Goal: Check status: Check status

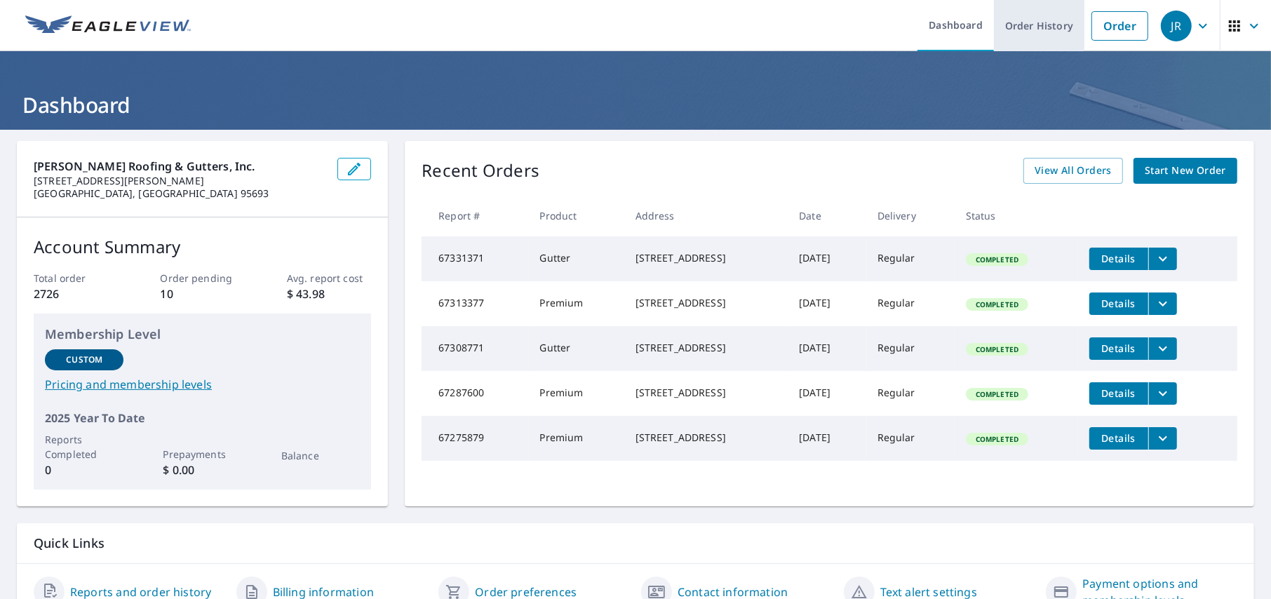
click at [1018, 26] on link "Order History" at bounding box center [1039, 25] width 90 height 51
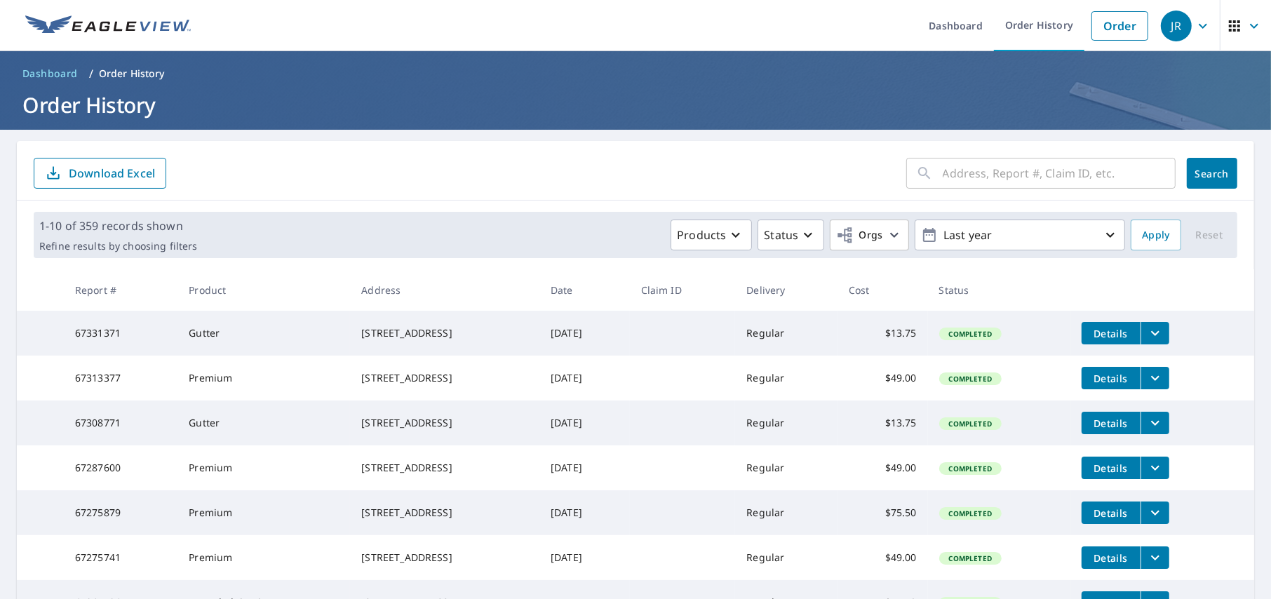
click at [995, 177] on input "text" at bounding box center [1059, 173] width 233 height 39
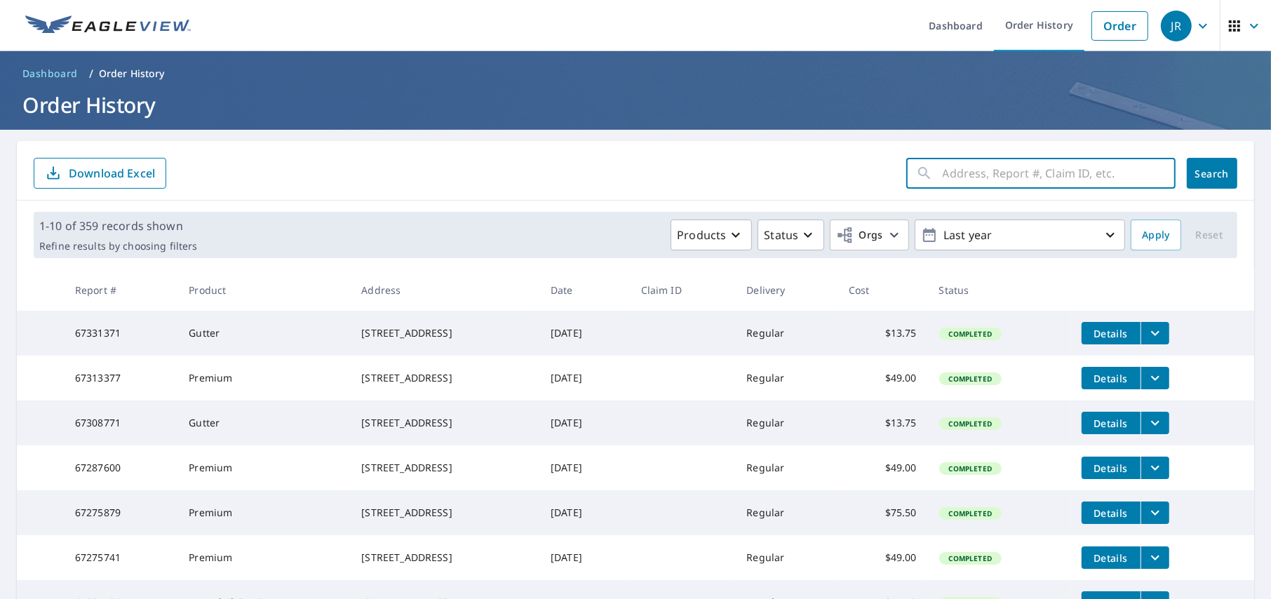
paste input "67313377"
type input "67313377"
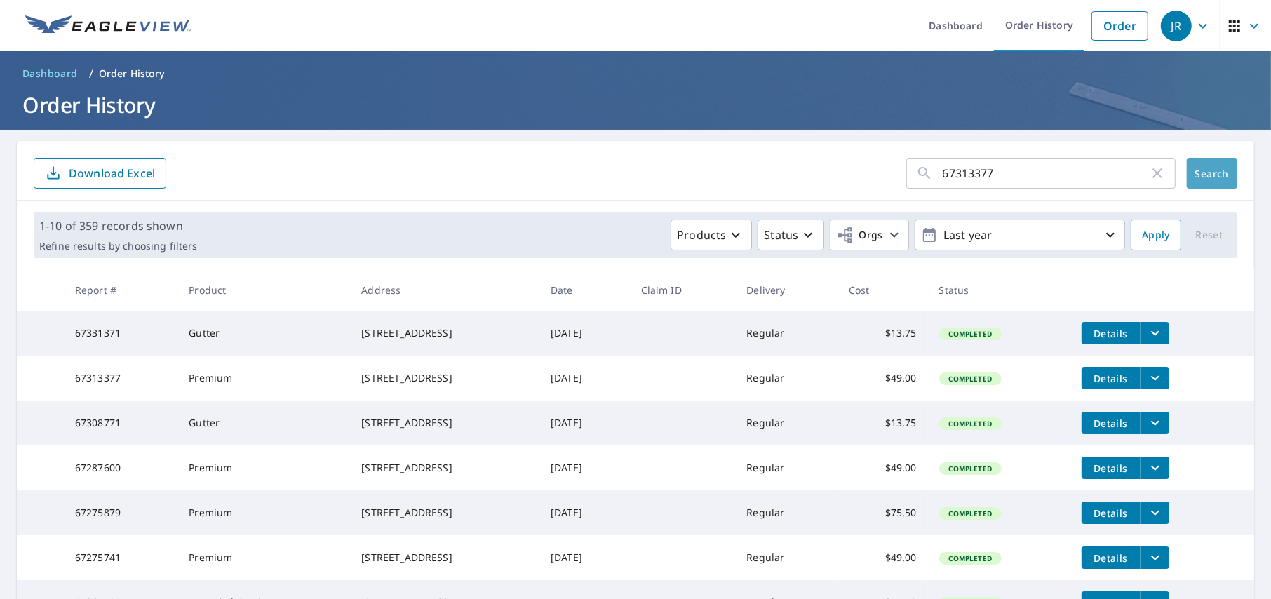
click at [1210, 170] on span "Search" at bounding box center [1212, 173] width 28 height 13
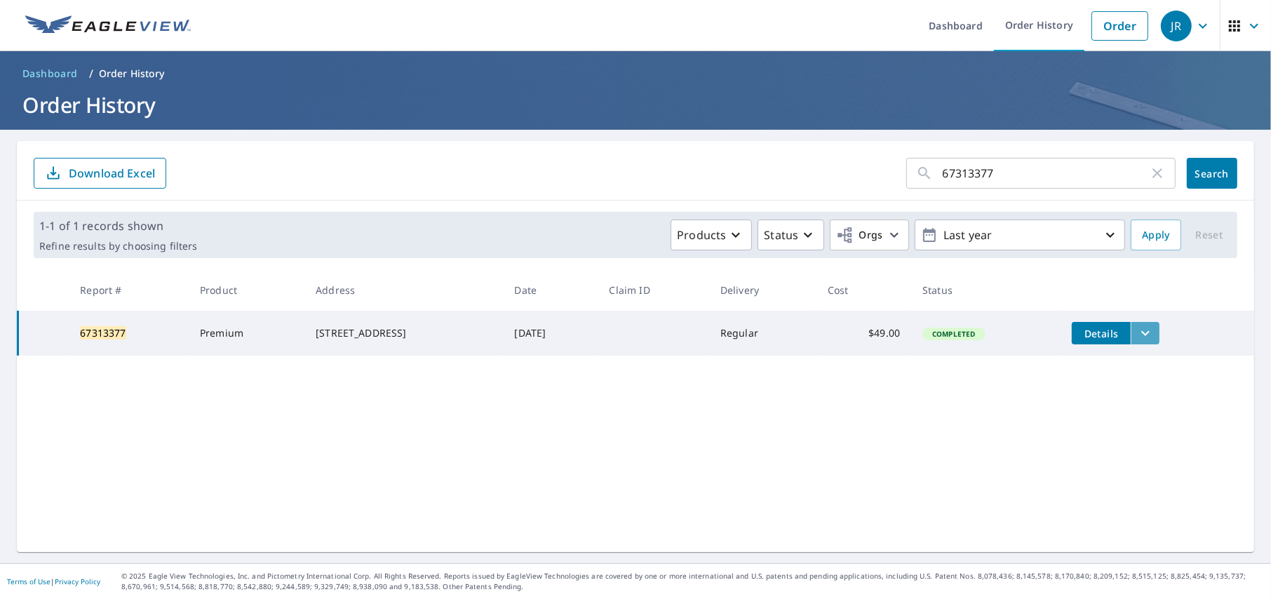
click at [1146, 332] on icon "filesDropdownBtn-67313377" at bounding box center [1145, 333] width 17 height 17
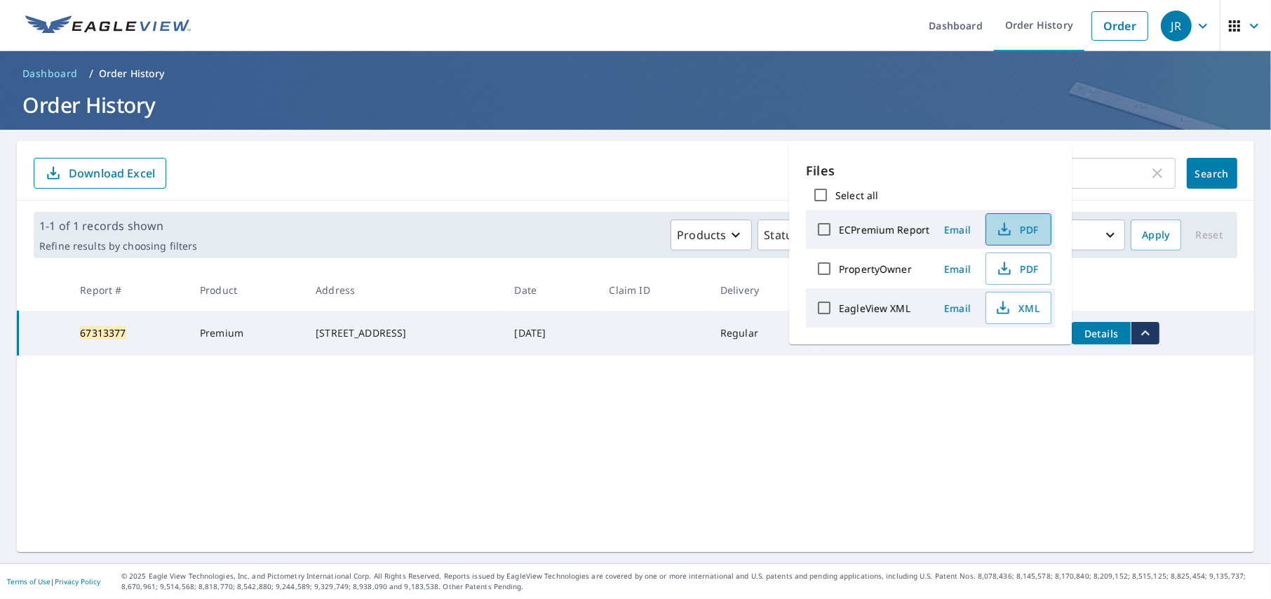
click at [1010, 230] on icon "button" at bounding box center [1004, 229] width 17 height 17
click at [1010, 262] on icon "button" at bounding box center [1004, 268] width 17 height 17
click at [593, 149] on div "67313377 ​ Search Download Excel" at bounding box center [635, 171] width 1237 height 60
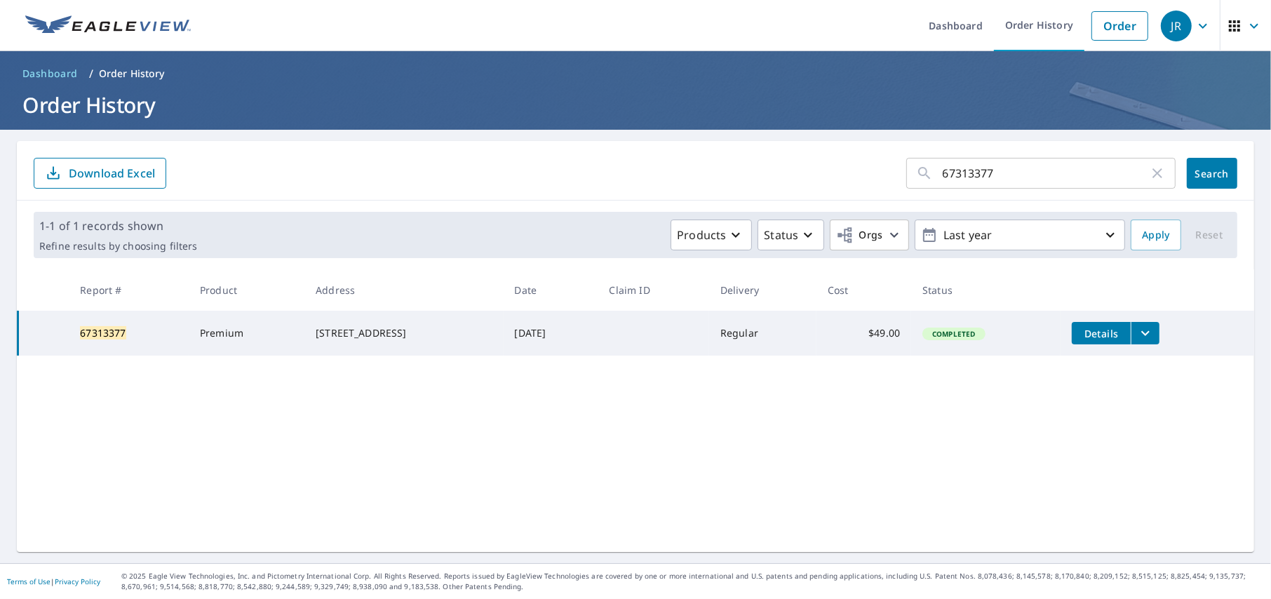
click at [737, 177] on form "67313377 ​ Search Download Excel" at bounding box center [636, 173] width 1204 height 31
